Goal: Information Seeking & Learning: Compare options

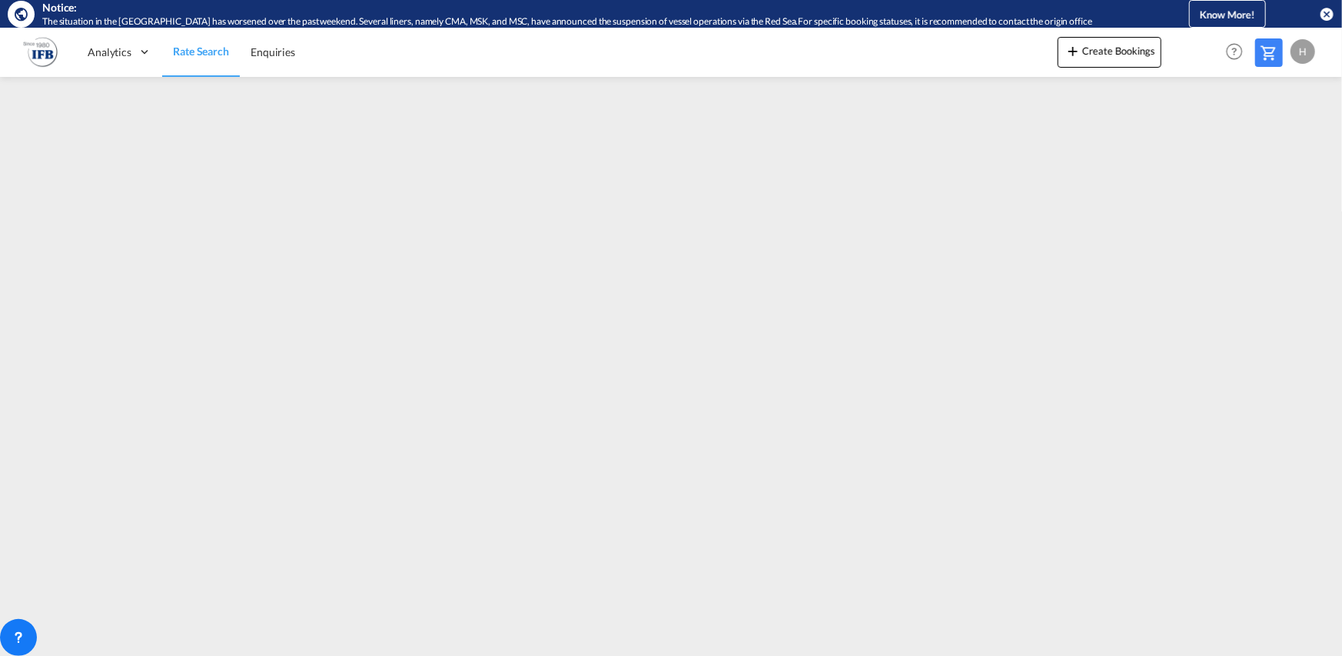
click at [1319, 16] on md-icon "icon-close-circle" at bounding box center [1326, 13] width 15 height 15
